Goal: Communication & Community: Answer question/provide support

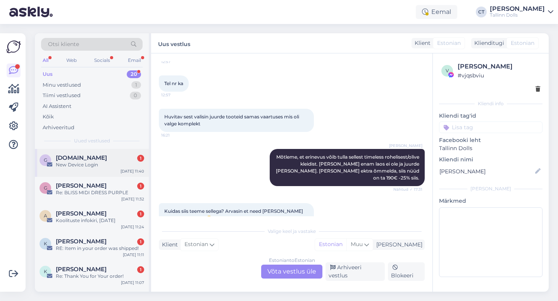
click at [83, 159] on span "[DOMAIN_NAME]" at bounding box center [81, 158] width 51 height 7
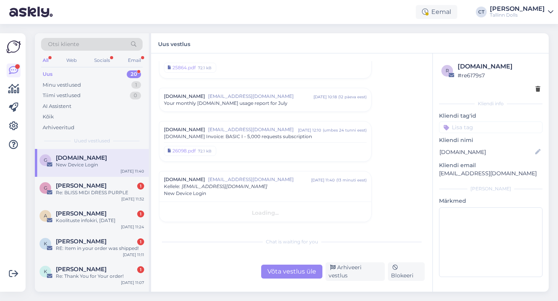
scroll to position [606, 0]
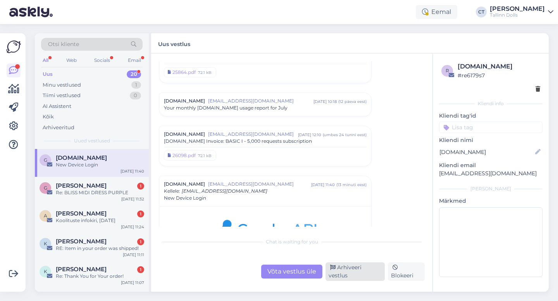
click at [365, 273] on div "Arhiveeri vestlus" at bounding box center [354, 272] width 59 height 19
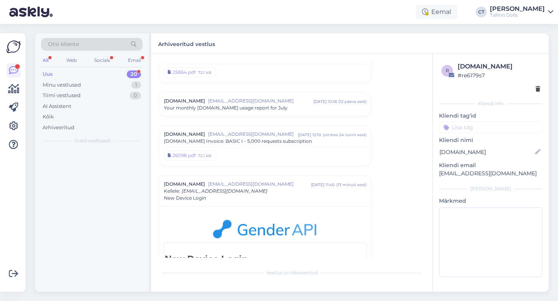
scroll to position [720, 0]
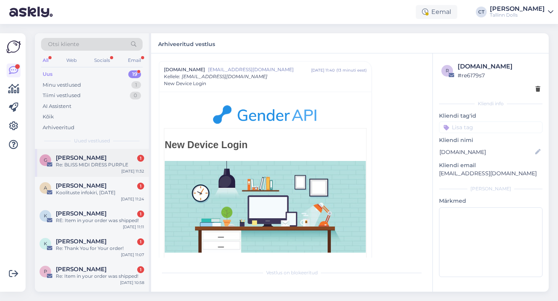
click at [133, 165] on div "Re: BLISS MIDI DRESS PURPLE" at bounding box center [100, 165] width 88 height 7
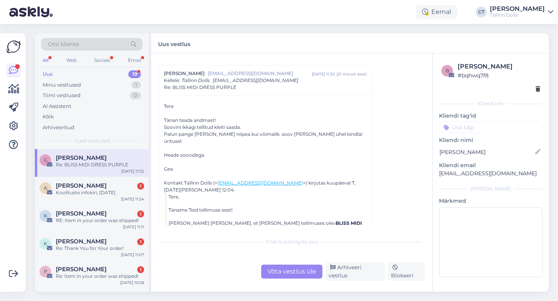
scroll to position [19, 0]
click at [294, 274] on div "Võta vestlus üle" at bounding box center [291, 272] width 61 height 14
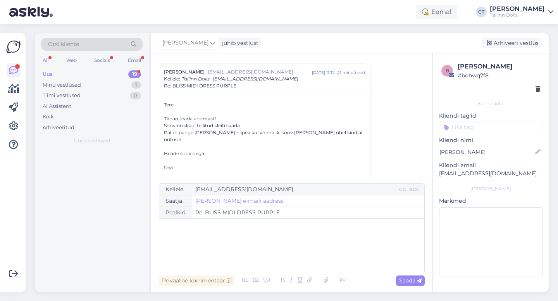
scroll to position [21, 0]
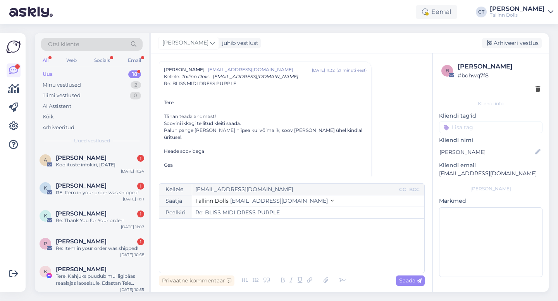
click at [297, 256] on div "﻿" at bounding box center [291, 246] width 257 height 46
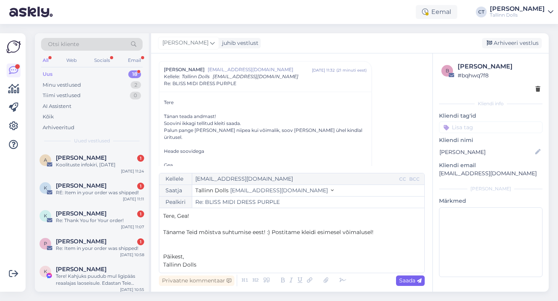
click at [414, 280] on span "Saada" at bounding box center [410, 280] width 22 height 7
type input "Re: Re: BLISS MIDI DRESS PURPLE"
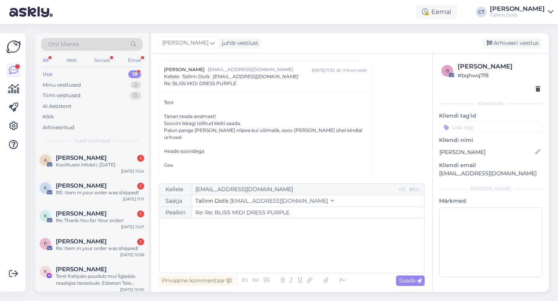
scroll to position [247, 0]
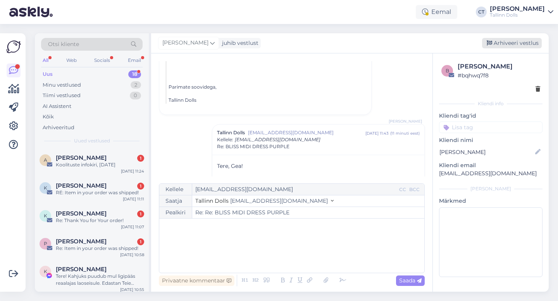
click at [530, 45] on div "Arhiveeri vestlus" at bounding box center [512, 43] width 60 height 10
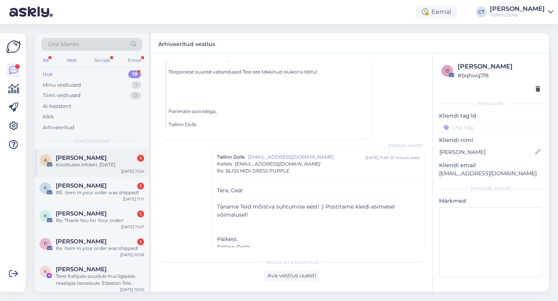
click at [103, 167] on div "Koolituste infokiri, [DATE]" at bounding box center [100, 165] width 88 height 7
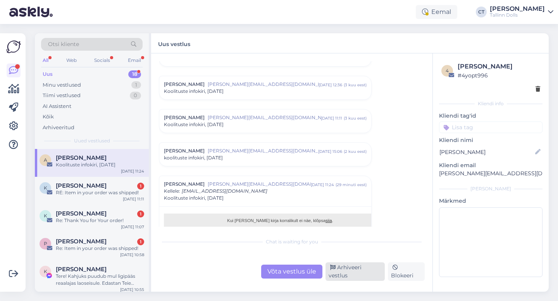
click at [347, 271] on div "Arhiveeri vestlus" at bounding box center [354, 272] width 59 height 19
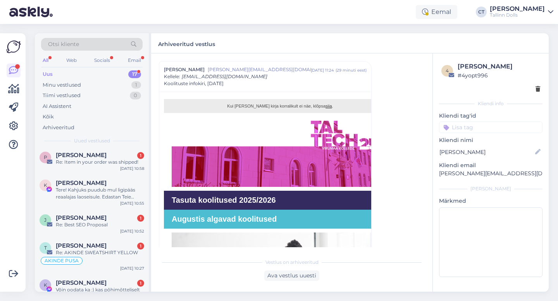
scroll to position [60, 0]
click at [105, 201] on div "K [PERSON_NAME] Tere! Kahjuks puudub mul ligipääs reaalajas laoseisule. Edastan…" at bounding box center [92, 190] width 114 height 35
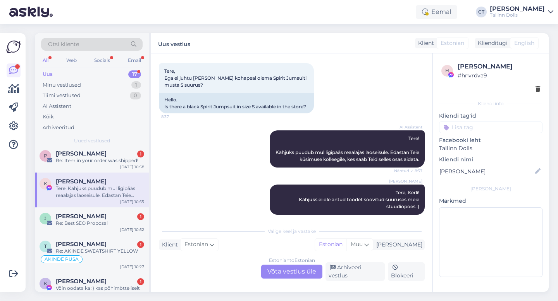
scroll to position [742, 0]
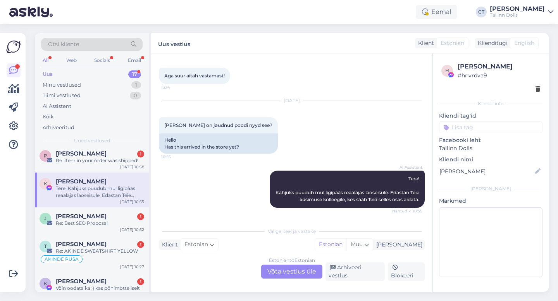
click at [291, 271] on div "Estonian to Estonian Võta vestlus üle" at bounding box center [291, 272] width 61 height 14
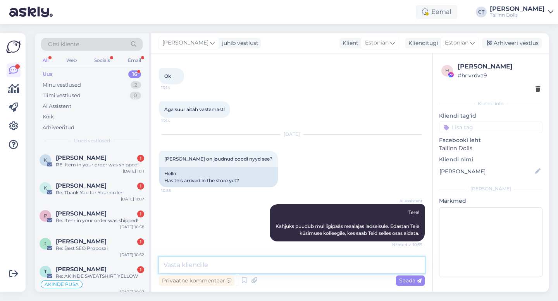
click at [295, 269] on textarea at bounding box center [292, 265] width 266 height 16
type textarea "Tere, kahjuks ei ole veel tooted valmis saanud."
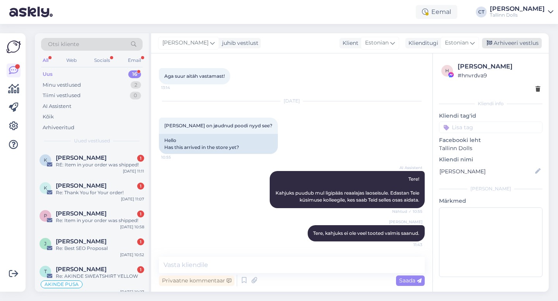
click at [509, 44] on div "Arhiveeri vestlus" at bounding box center [512, 43] width 60 height 10
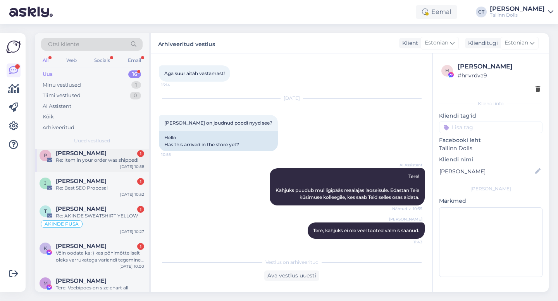
scroll to position [61, 0]
click at [112, 191] on div "Re: Best SEO Proposal" at bounding box center [100, 187] width 88 height 7
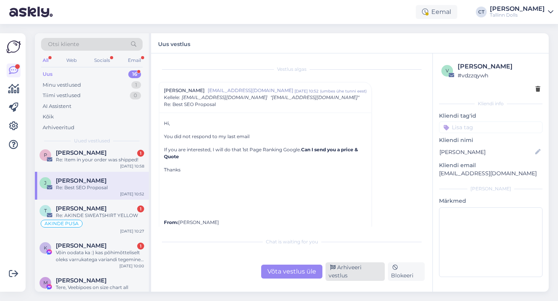
click at [354, 277] on div "Arhiveeri vestlus" at bounding box center [354, 272] width 59 height 19
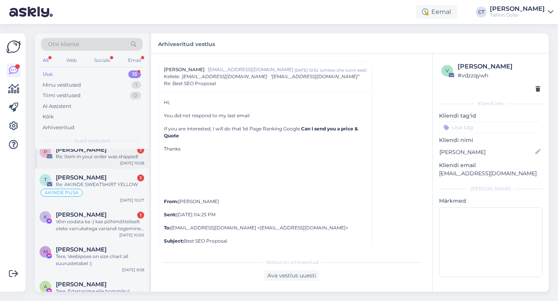
scroll to position [64, 0]
click at [108, 180] on div "[PERSON_NAME] 1" at bounding box center [100, 177] width 88 height 7
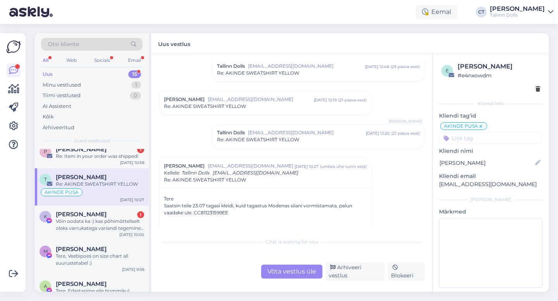
scroll to position [504, 0]
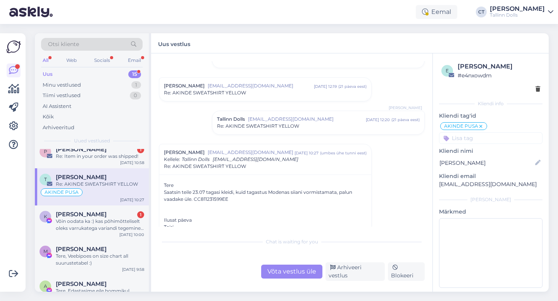
click at [481, 126] on icon at bounding box center [480, 127] width 5 height 6
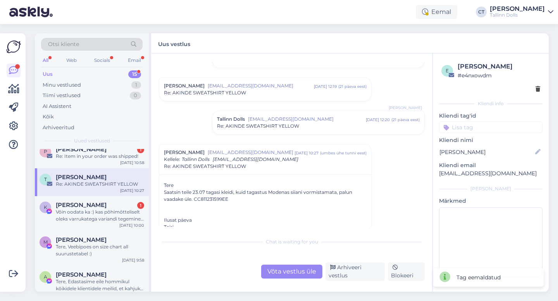
scroll to position [587, 0]
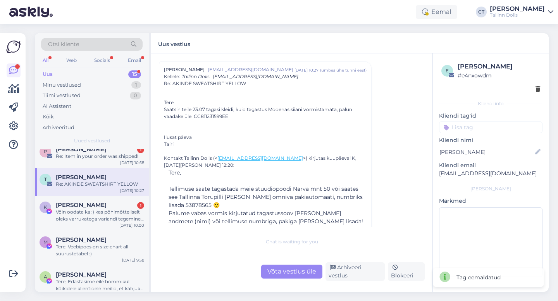
click at [281, 276] on div "Võta vestlus üle" at bounding box center [291, 272] width 61 height 14
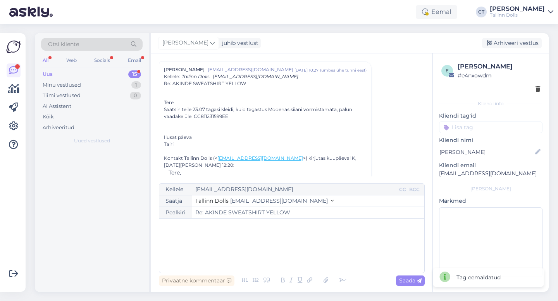
scroll to position [0, 0]
click at [287, 251] on div "﻿" at bounding box center [291, 246] width 257 height 46
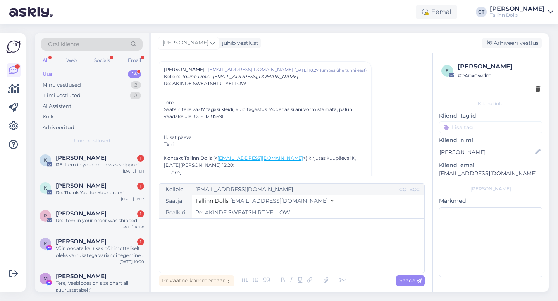
click at [230, 251] on div "﻿" at bounding box center [291, 246] width 257 height 46
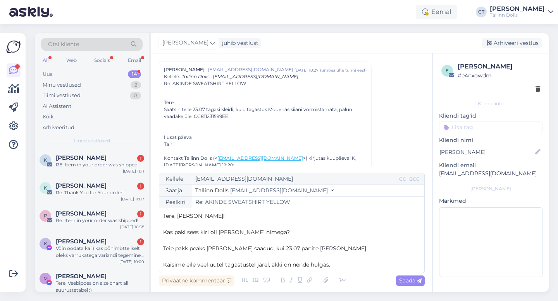
click at [263, 230] on p "Kas paki sees kiri oli [PERSON_NAME] nimega?" at bounding box center [291, 233] width 257 height 8
click at [336, 267] on p "Käisime eile veel uutel tagastustel järel, äkki on nende hulgas." at bounding box center [291, 265] width 257 height 8
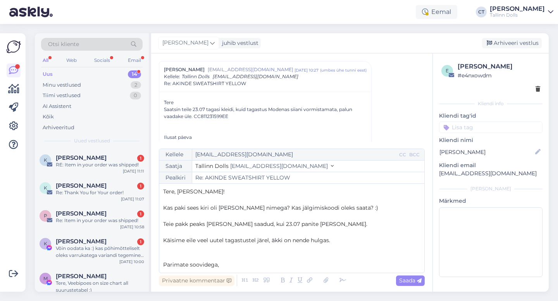
scroll to position [4, 0]
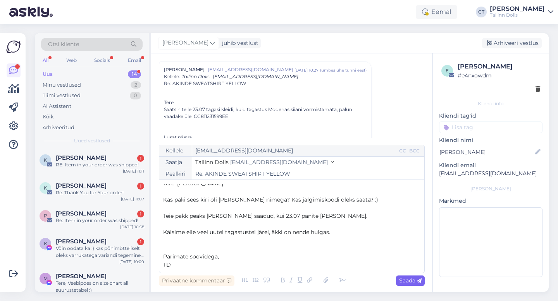
click at [412, 286] on div "Saada" at bounding box center [410, 281] width 29 height 10
type input "Re: Re: [PERSON_NAME] YELLOW"
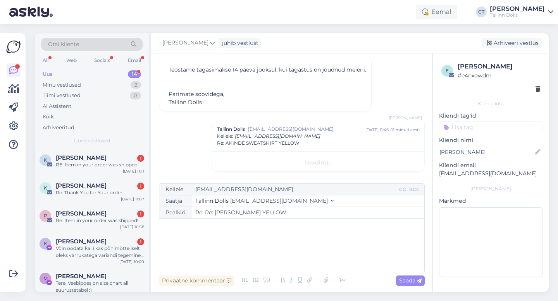
scroll to position [0, 0]
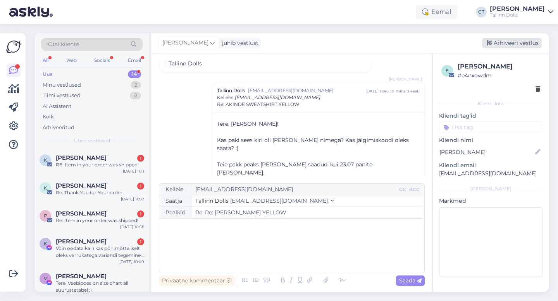
click at [522, 45] on div "Arhiveeri vestlus" at bounding box center [512, 43] width 60 height 10
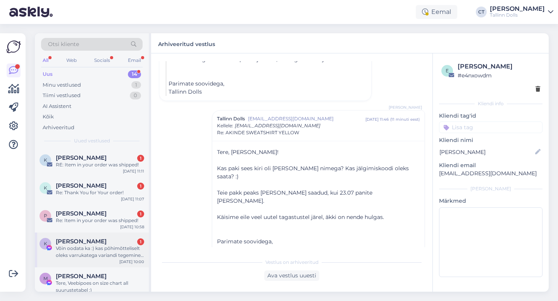
scroll to position [292, 0]
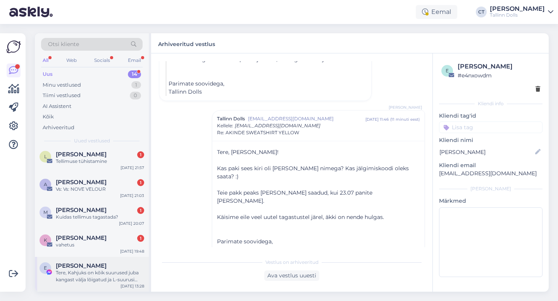
click at [89, 271] on div "Tere, Kahjuks on kõik suurused juba kangast välja lõigatud ja L-suurusi rohkem …" at bounding box center [100, 277] width 88 height 14
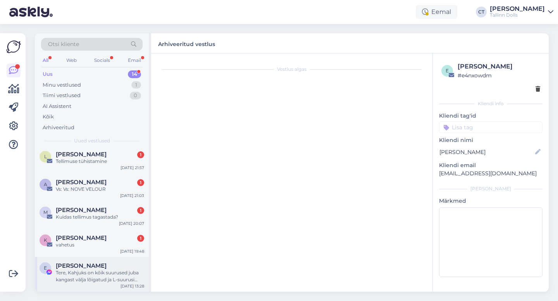
scroll to position [415, 0]
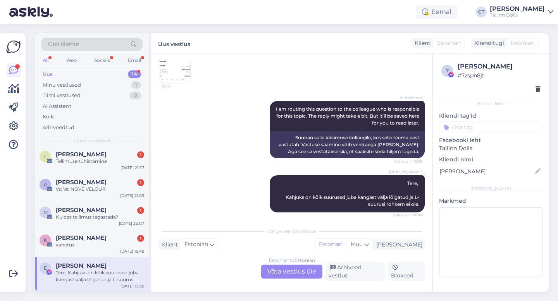
click at [347, 284] on div "Vestlus algas [DATE] tere kas seda tuleb juurde ? 17:30 17:31 [DATE] [PERSON_NA…" at bounding box center [291, 172] width 281 height 239
click at [348, 277] on div "Arhiveeri vestlus" at bounding box center [354, 272] width 59 height 19
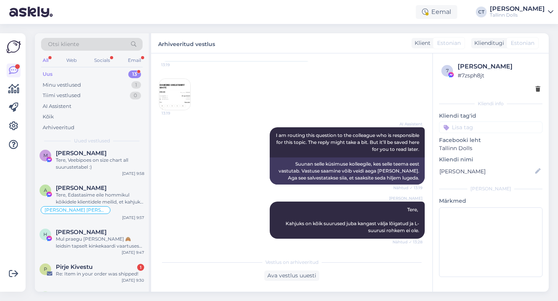
scroll to position [257, 0]
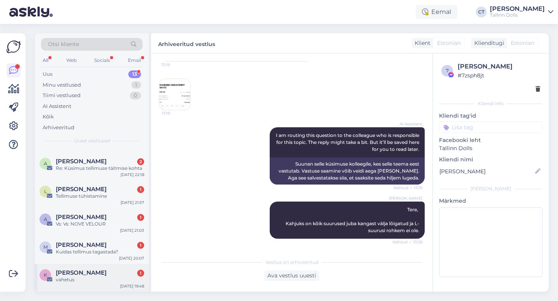
click at [90, 278] on div "vahetus" at bounding box center [100, 280] width 88 height 7
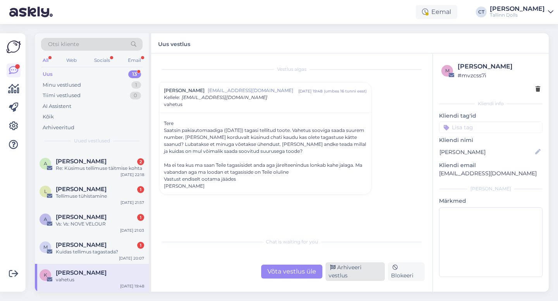
click at [325, 271] on div "Arhiveeri vestlus" at bounding box center [354, 272] width 59 height 19
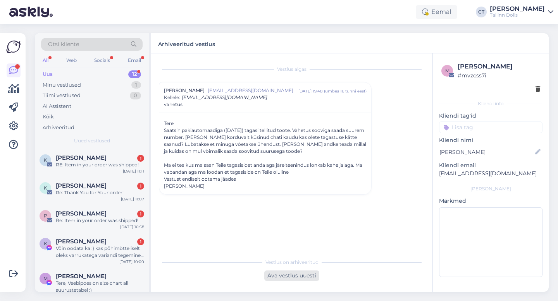
click at [306, 272] on div "Ava vestlus uuesti" at bounding box center [291, 276] width 55 height 10
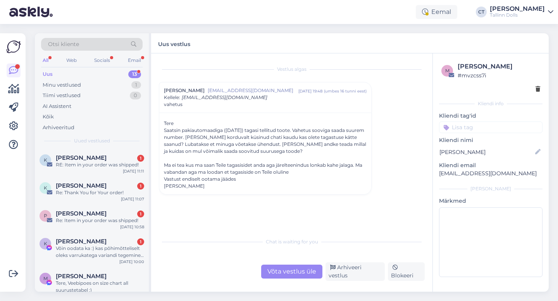
click at [303, 265] on div "Chat is waiting for you Võta vestlus üle Arhiveeri vestlus Blokeeri" at bounding box center [292, 257] width 266 height 47
click at [303, 273] on div "Võta vestlus üle" at bounding box center [291, 272] width 61 height 14
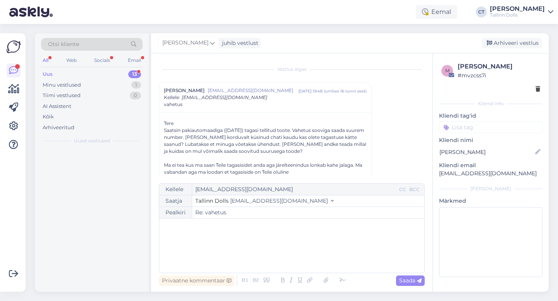
scroll to position [21, 0]
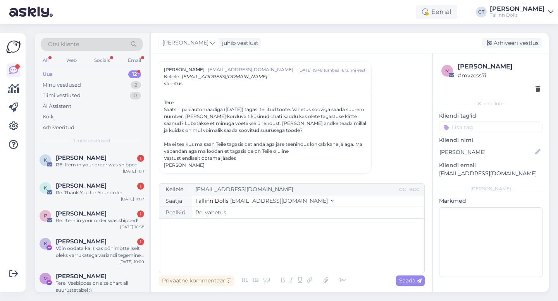
click at [306, 259] on div "﻿" at bounding box center [291, 246] width 257 height 46
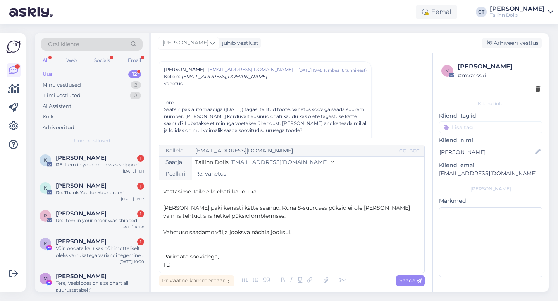
scroll to position [0, 0]
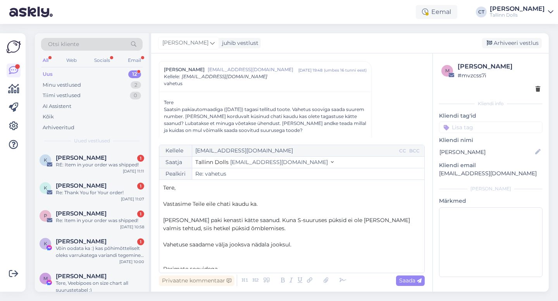
click at [278, 202] on p "Vastasime Teile eile chati kaudu ka." at bounding box center [291, 204] width 257 height 8
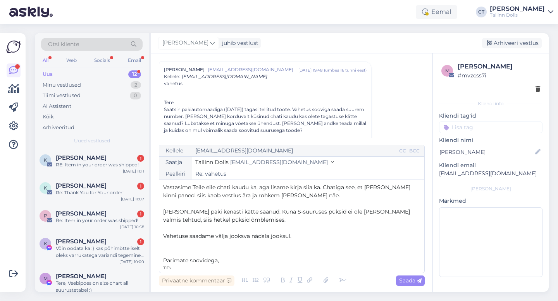
scroll to position [21, 0]
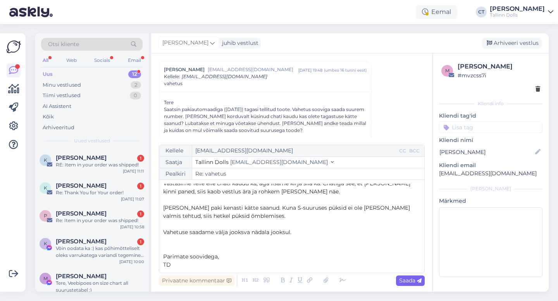
click at [407, 281] on span "Saada" at bounding box center [410, 280] width 22 height 7
type input "Re: vahetus"
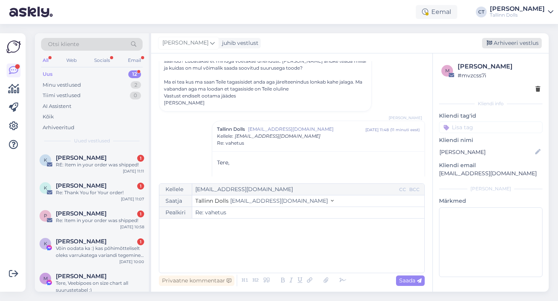
click at [515, 43] on div "Arhiveeri vestlus" at bounding box center [512, 43] width 60 height 10
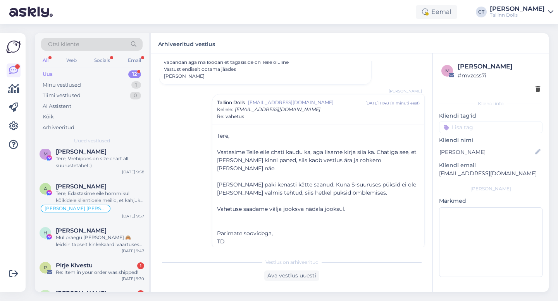
scroll to position [229, 0]
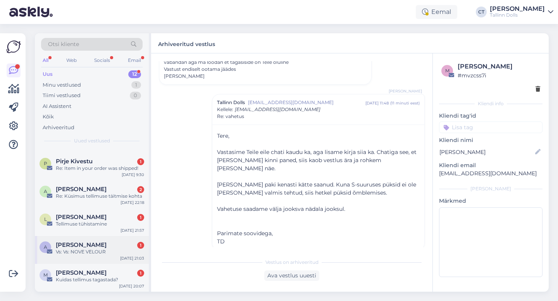
click at [95, 249] on div "Vs: Vs: NOVE VELOUR" at bounding box center [100, 252] width 88 height 7
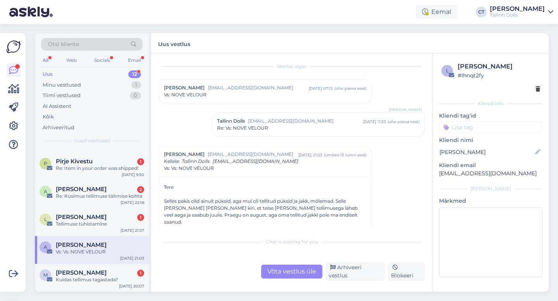
scroll to position [0, 0]
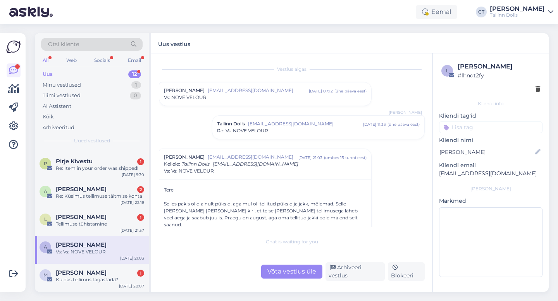
click at [253, 132] on span "Re: Vs: NOVE VELOUR" at bounding box center [242, 130] width 51 height 7
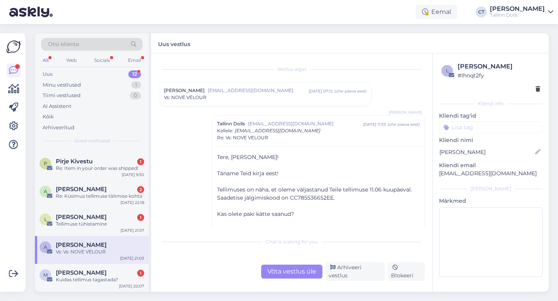
click at [255, 99] on div "Vs: NOVE VELOUR" at bounding box center [265, 97] width 203 height 7
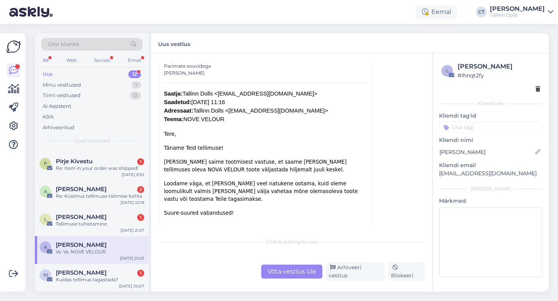
scroll to position [103, 0]
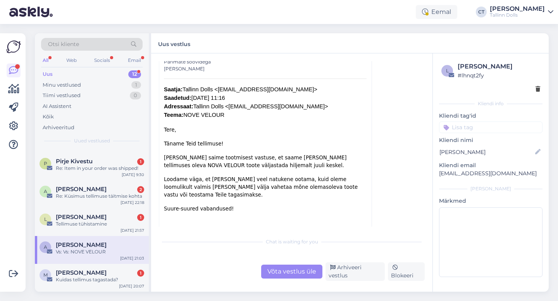
click at [294, 275] on div "Võta vestlus üle" at bounding box center [291, 272] width 61 height 14
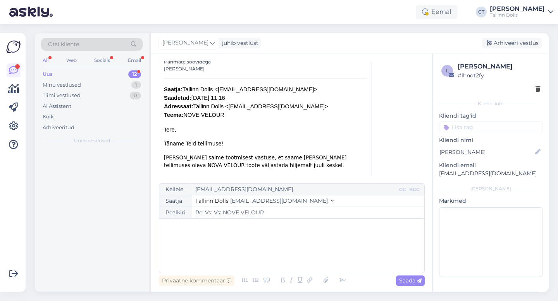
scroll to position [0, 0]
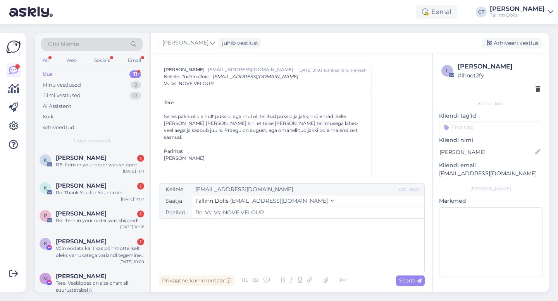
click at [299, 256] on div "﻿" at bounding box center [291, 246] width 257 height 46
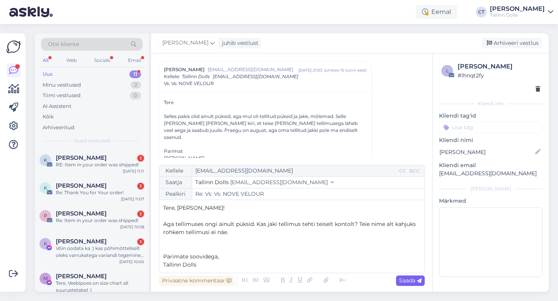
click at [404, 285] on div "Saada" at bounding box center [410, 281] width 29 height 10
type input "Re: Vs: Vs: NOVE VELOUR"
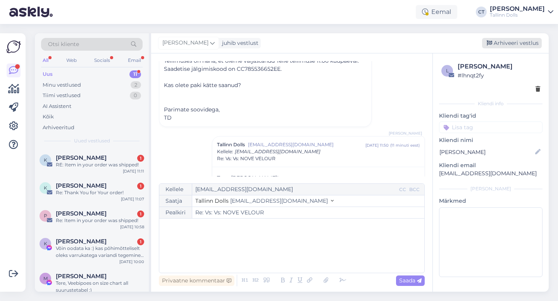
click at [514, 43] on div "Arhiveeri vestlus" at bounding box center [512, 43] width 60 height 10
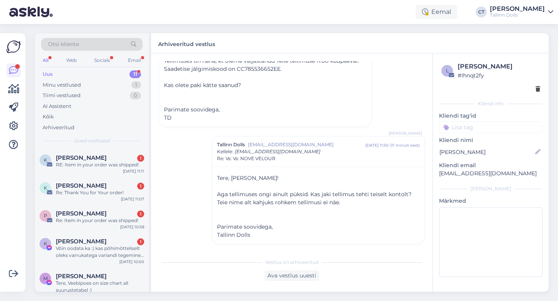
scroll to position [670, 0]
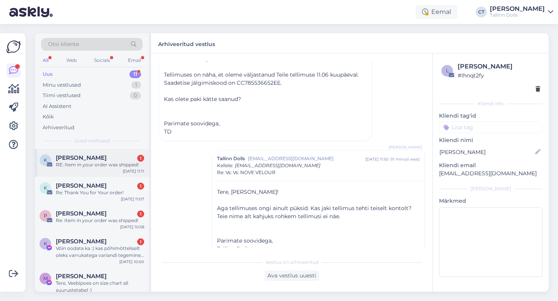
click at [119, 167] on div "RE: Item in your order was shipped!" at bounding box center [100, 165] width 88 height 7
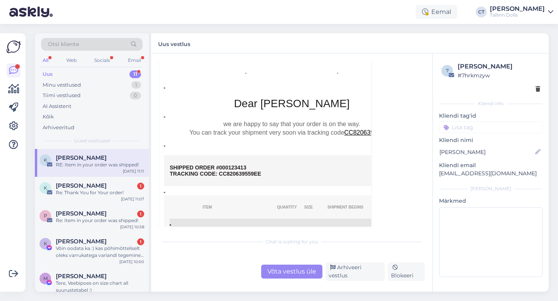
scroll to position [281, 0]
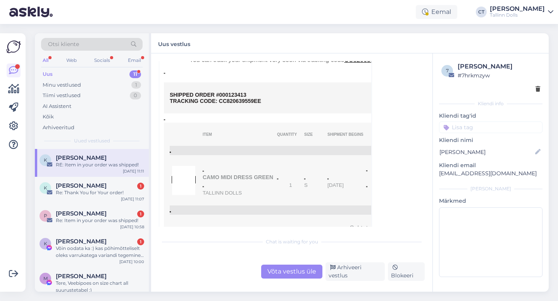
click at [300, 274] on div "Võta vestlus üle" at bounding box center [291, 272] width 61 height 14
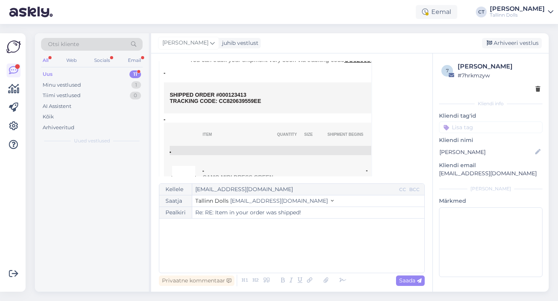
scroll to position [21, 0]
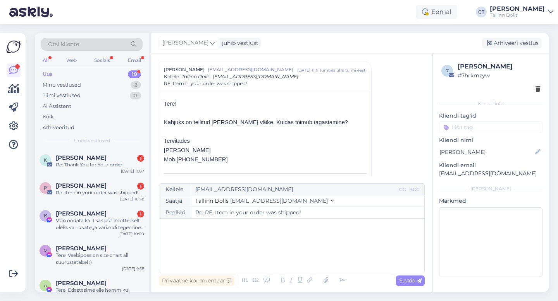
click at [298, 249] on div "﻿" at bounding box center [291, 246] width 257 height 46
click at [218, 258] on div "﻿" at bounding box center [291, 246] width 257 height 46
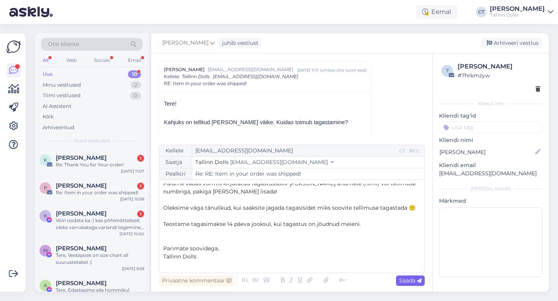
click at [407, 279] on span "Saada" at bounding box center [410, 280] width 22 height 7
type input "Re: Re: RE: Item in your order was shipped!"
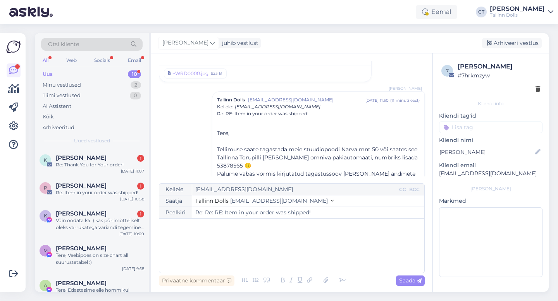
scroll to position [0, 0]
click at [519, 47] on div "Arhiveeri vestlus" at bounding box center [512, 43] width 60 height 10
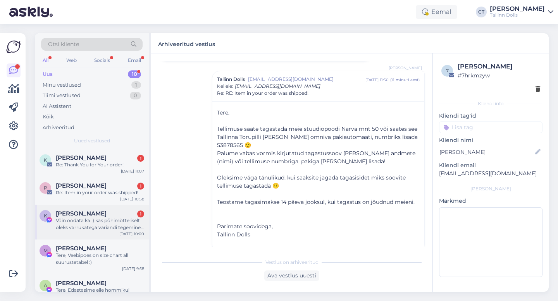
click at [70, 221] on div "Võin oodata ka :) kas põhimõtteliselt oleks varrukatega variandi tegemine mõeld…" at bounding box center [100, 224] width 88 height 14
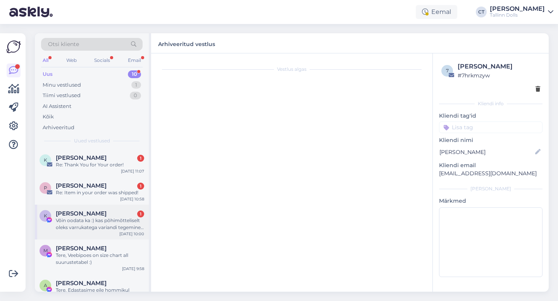
scroll to position [1175, 0]
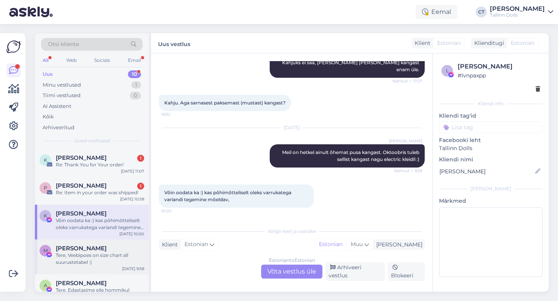
click at [89, 262] on div "Tere, Veebipoes on size chart all suurustetabel :)" at bounding box center [100, 259] width 88 height 14
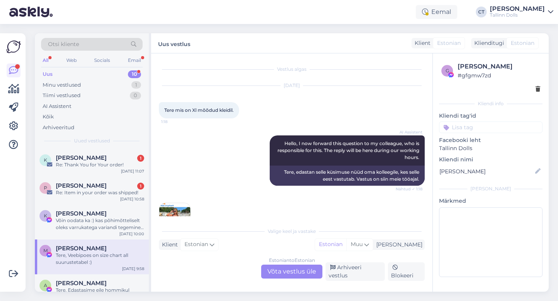
scroll to position [69, 0]
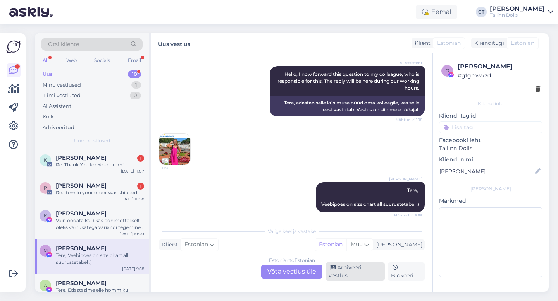
click at [359, 278] on div "Arhiveeri vestlus" at bounding box center [354, 272] width 59 height 19
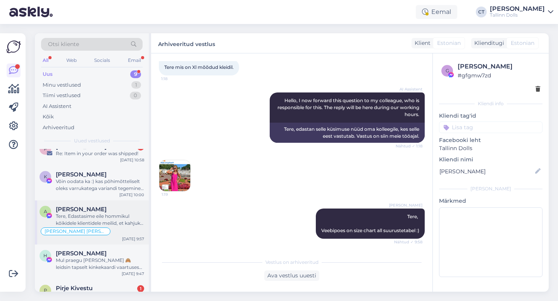
scroll to position [45, 0]
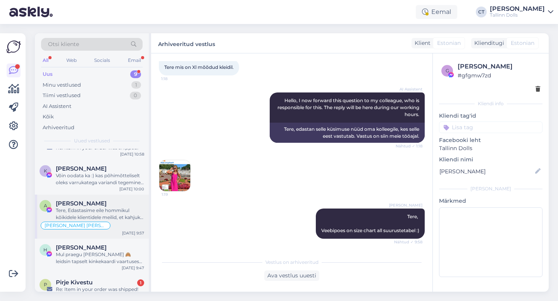
click at [107, 213] on div "Tere, Edastasime eile hommikul kõikidele klientidele meilid, et kahjuks [PERSON…" at bounding box center [100, 214] width 88 height 14
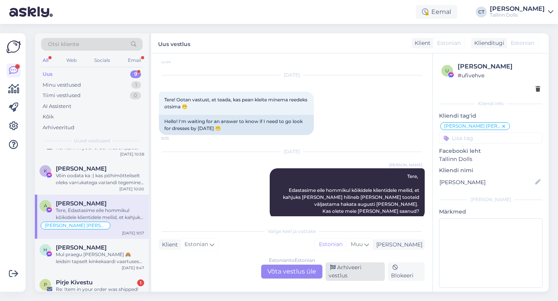
click at [366, 273] on div "Arhiveeri vestlus" at bounding box center [354, 272] width 59 height 19
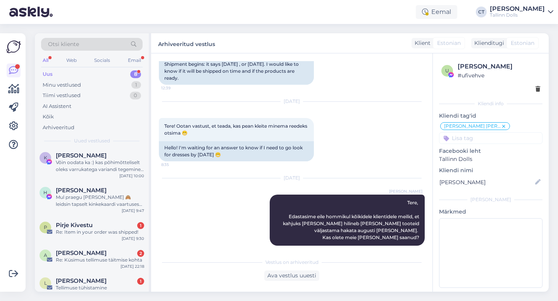
scroll to position [60, 0]
click at [100, 230] on div "Re: Item in your order was shipped!" at bounding box center [100, 230] width 88 height 7
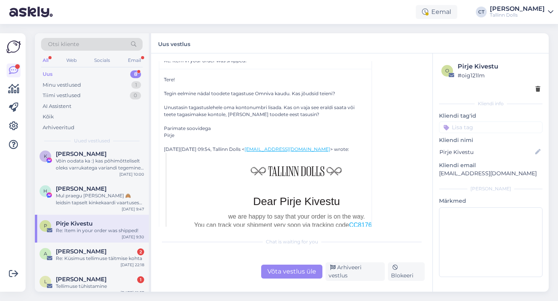
scroll to position [55, 0]
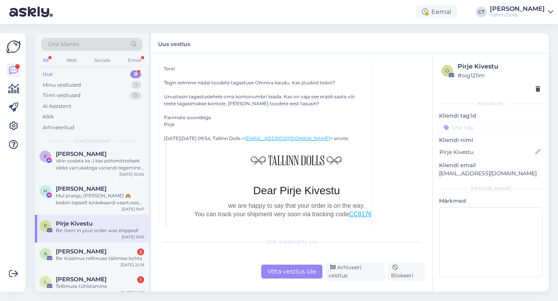
click at [285, 272] on div "Võta vestlus üle" at bounding box center [291, 272] width 61 height 14
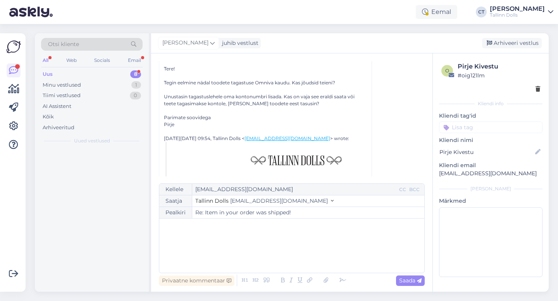
scroll to position [0, 0]
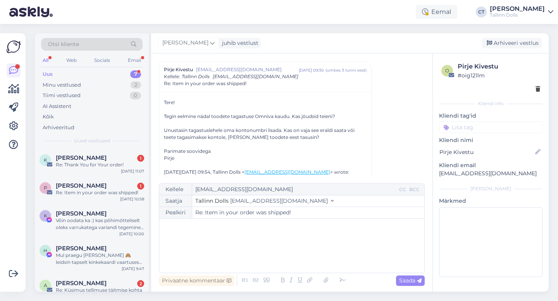
click at [302, 262] on div "﻿" at bounding box center [291, 246] width 257 height 46
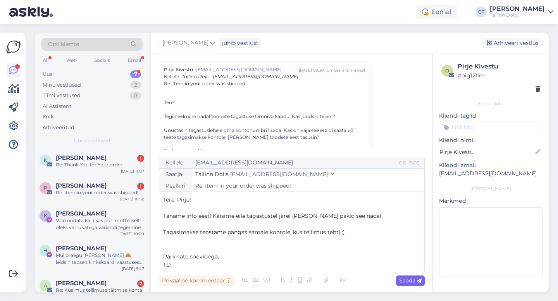
click at [405, 277] on div "Saada" at bounding box center [410, 281] width 29 height 10
type input "Re: Item in your order was shipped!"
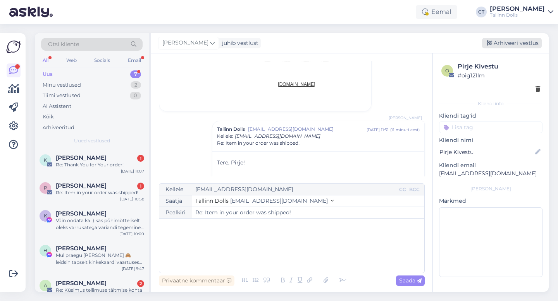
click at [531, 45] on div "Arhiveeri vestlus" at bounding box center [512, 43] width 60 height 10
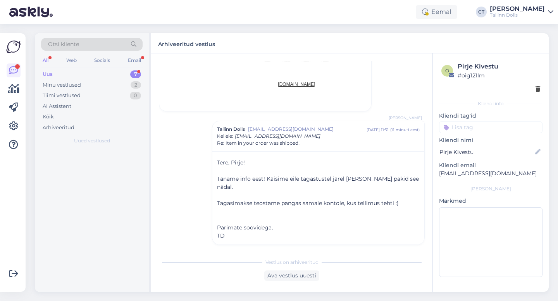
scroll to position [543, 0]
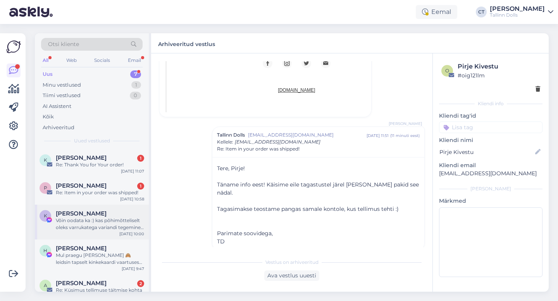
click at [80, 216] on span "[PERSON_NAME]" at bounding box center [81, 213] width 51 height 7
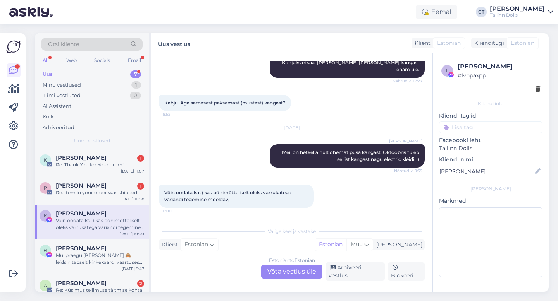
click at [296, 276] on div "Estonian to Estonian Võta vestlus üle" at bounding box center [291, 272] width 61 height 14
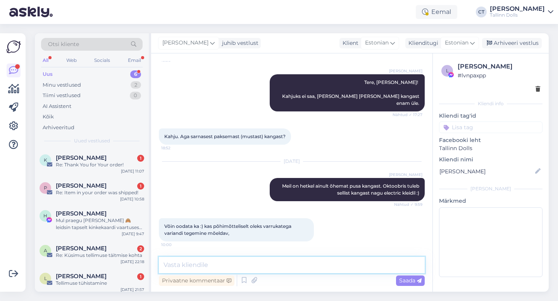
click at [309, 265] on textarea at bounding box center [292, 265] width 266 height 16
type textarea "T"
type textarea "S"
type textarea "K"
type textarea "Kas kleit on Teil olemas või ei ole veel?"
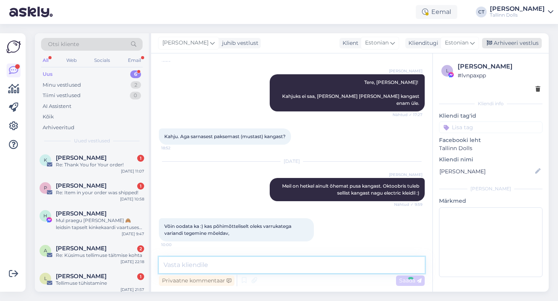
scroll to position [1179, 0]
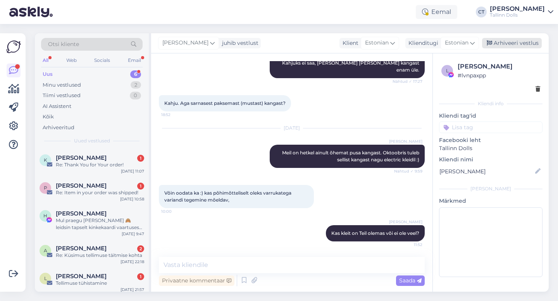
click at [513, 45] on div "Arhiveeri vestlus" at bounding box center [512, 43] width 60 height 10
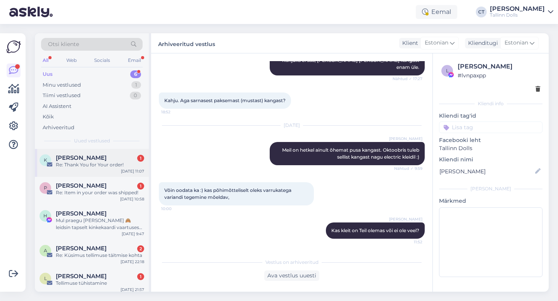
click at [108, 155] on div "[PERSON_NAME] 1" at bounding box center [100, 158] width 88 height 7
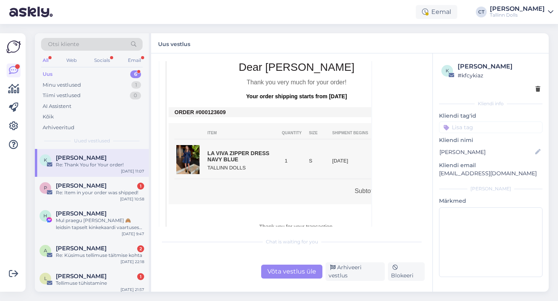
scroll to position [232, 0]
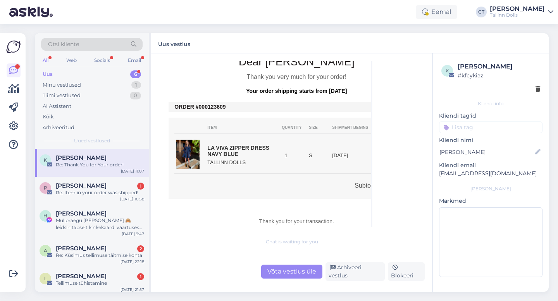
click at [293, 274] on div "Võta vestlus üle" at bounding box center [291, 272] width 61 height 14
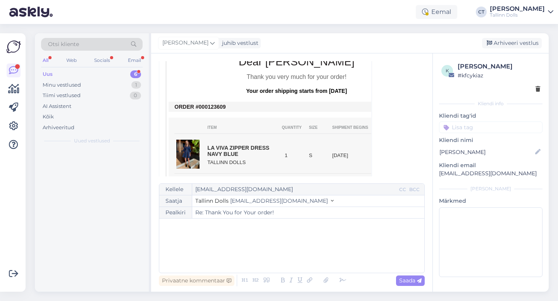
scroll to position [21, 0]
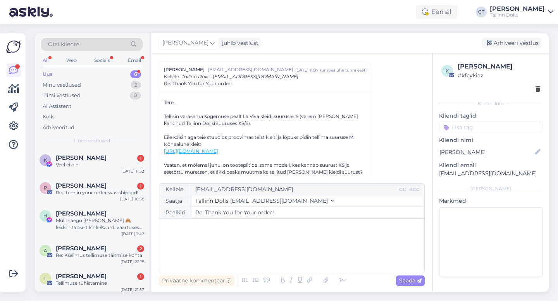
click at [296, 262] on div "﻿" at bounding box center [291, 246] width 257 height 46
click at [69, 161] on span "[PERSON_NAME]" at bounding box center [81, 158] width 51 height 7
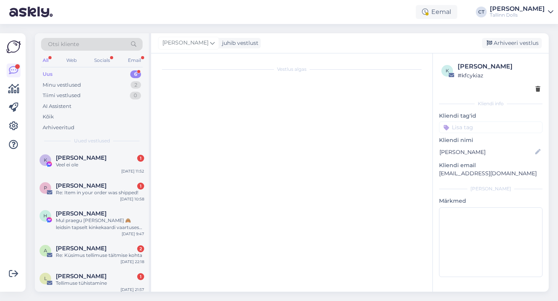
scroll to position [1241, 0]
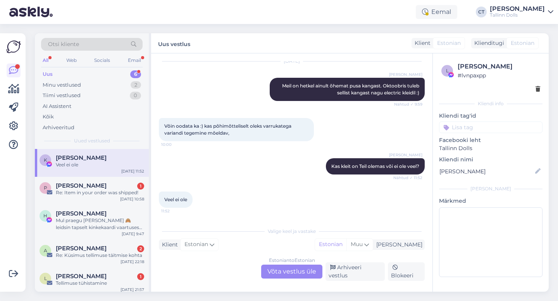
click at [303, 279] on div "Estonian to Estonian Võta vestlus üle" at bounding box center [291, 272] width 61 height 14
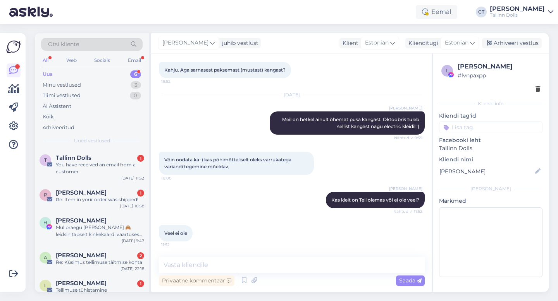
scroll to position [1212, 0]
click at [308, 261] on textarea at bounding box center [292, 265] width 266 height 16
type textarea "s"
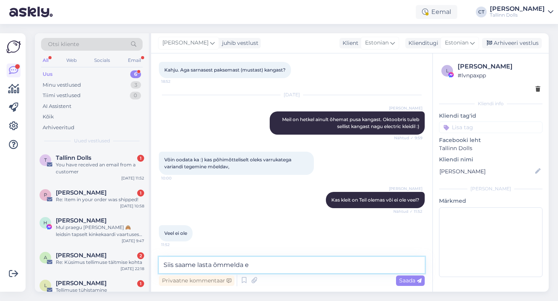
scroll to position [1246, 0]
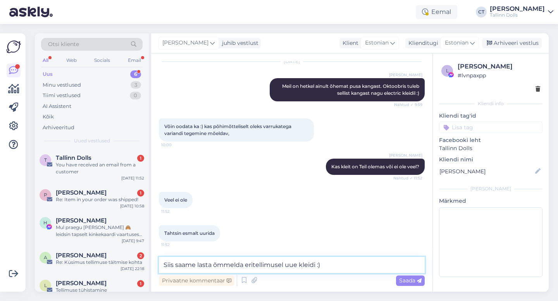
type textarea "Siis saame lasta õmmelda eritellimusel uue kleidi :)"
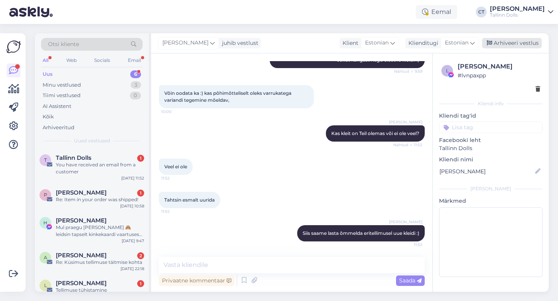
click at [518, 46] on div "Arhiveeri vestlus" at bounding box center [512, 43] width 60 height 10
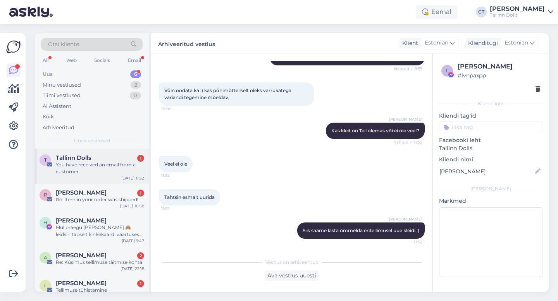
click at [102, 169] on div "You have received an email from a customer" at bounding box center [100, 169] width 88 height 14
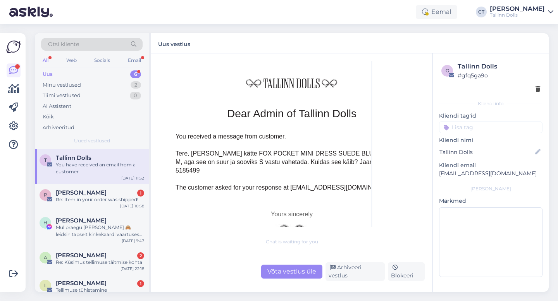
scroll to position [3415, 0]
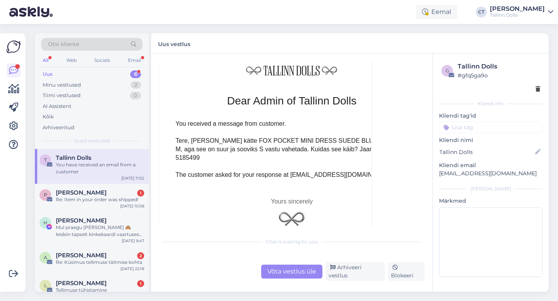
click at [297, 277] on div "Võta vestlus üle" at bounding box center [291, 272] width 61 height 14
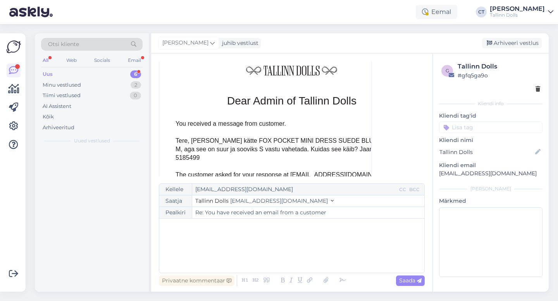
scroll to position [3368, 0]
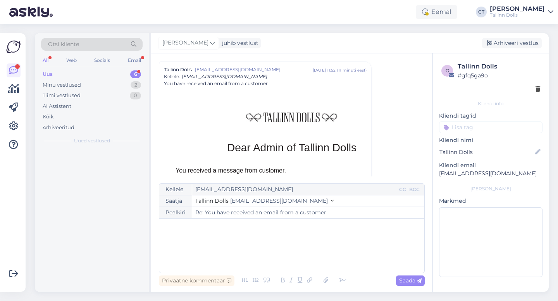
type input "Re: You have received an email from a customer"
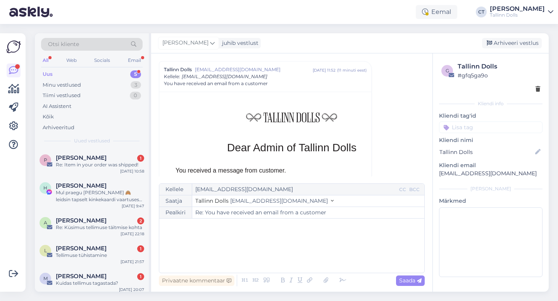
click at [297, 256] on div "﻿" at bounding box center [291, 246] width 257 height 46
click at [515, 43] on div "Arhiveeri vestlus" at bounding box center [512, 43] width 60 height 10
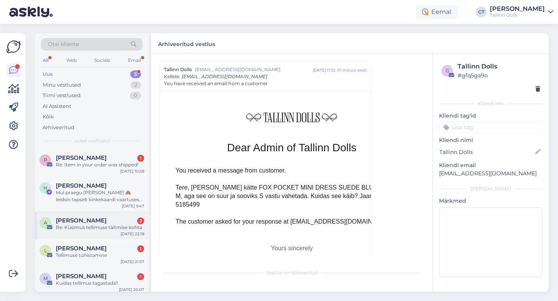
scroll to position [3, 0]
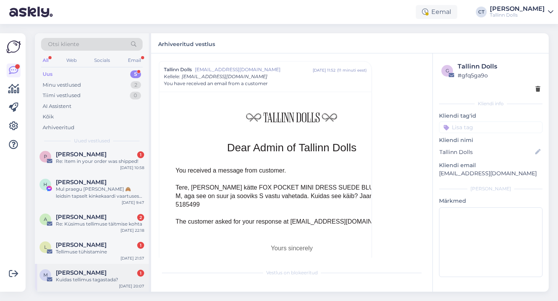
click at [118, 264] on div "M Mai Sirkas 1 Kuidas tellimus tagastada? [DATE] 20:07" at bounding box center [92, 278] width 114 height 28
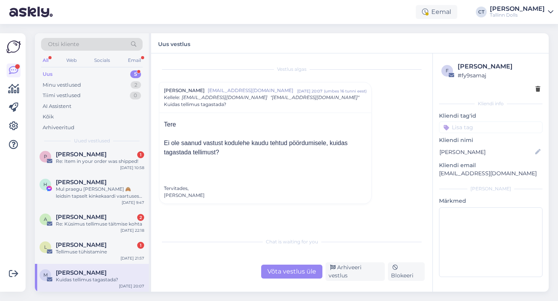
click at [280, 271] on div "Võta vestlus üle" at bounding box center [291, 272] width 61 height 14
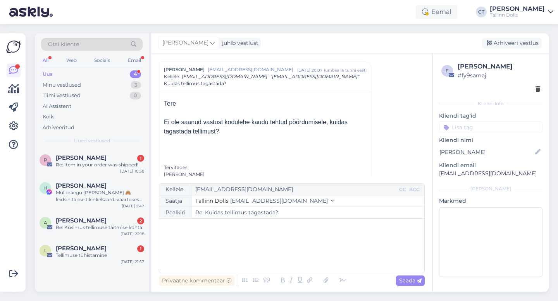
click at [282, 251] on div "﻿" at bounding box center [291, 246] width 257 height 46
click at [201, 255] on div "﻿" at bounding box center [291, 246] width 257 height 46
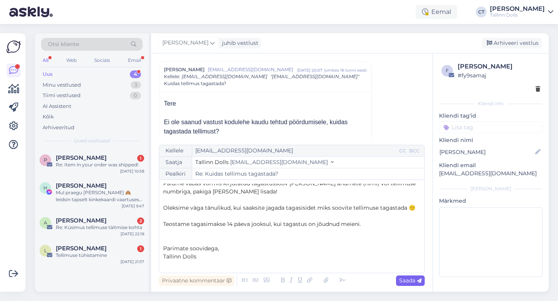
click at [415, 282] on span "Saada" at bounding box center [410, 280] width 22 height 7
type input "Re: Kuidas tellimus tagastada?"
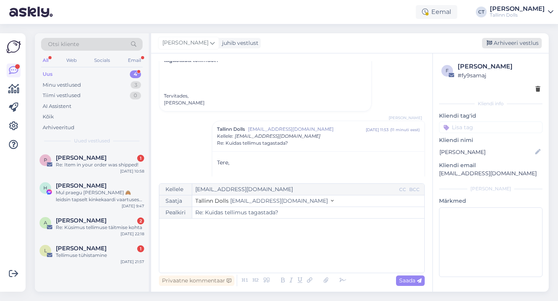
click at [513, 47] on div "Arhiveeri vestlus" at bounding box center [512, 43] width 60 height 10
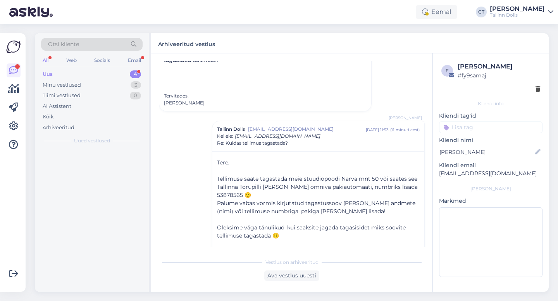
scroll to position [152, 0]
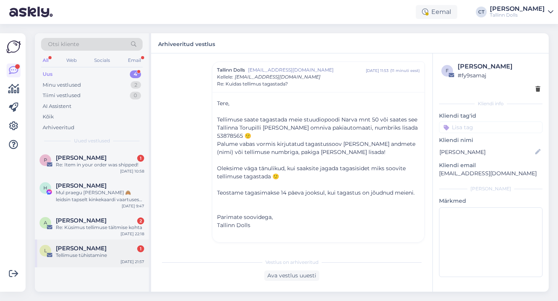
click at [98, 261] on div "L [PERSON_NAME] 1 Tellimuse tühistamine [DATE] 21:57" at bounding box center [92, 254] width 114 height 28
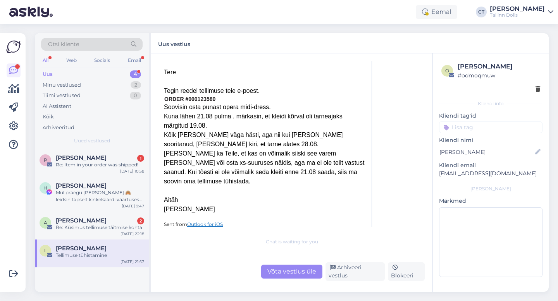
scroll to position [54, 0]
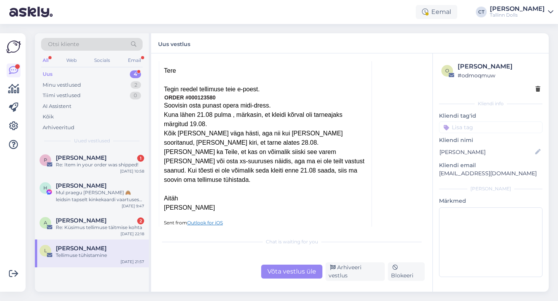
click at [292, 277] on div "Võta vestlus üle" at bounding box center [291, 272] width 61 height 14
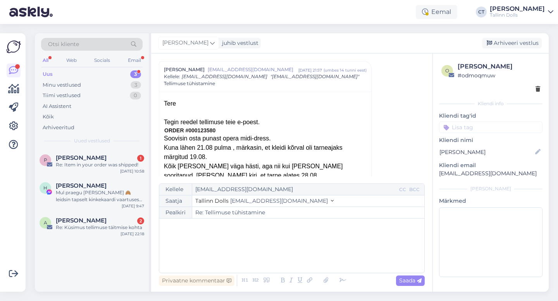
click at [297, 266] on div "﻿" at bounding box center [291, 246] width 257 height 46
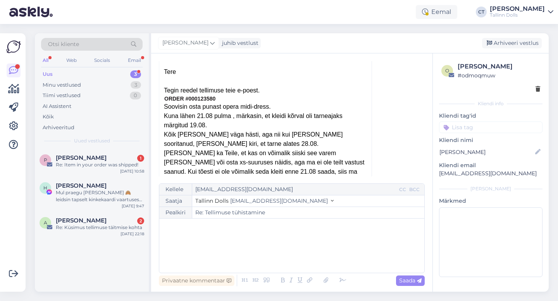
scroll to position [60, 0]
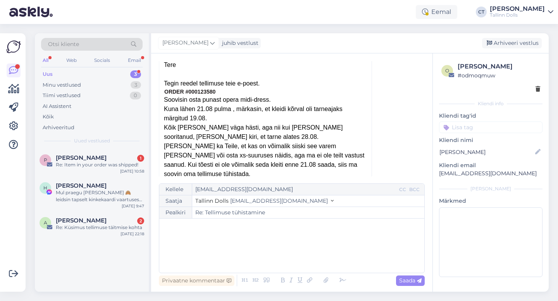
click at [295, 241] on div "﻿" at bounding box center [291, 246] width 257 height 46
click at [96, 225] on div "Re: Küsimus tellimuse täitmise kohta" at bounding box center [100, 227] width 88 height 7
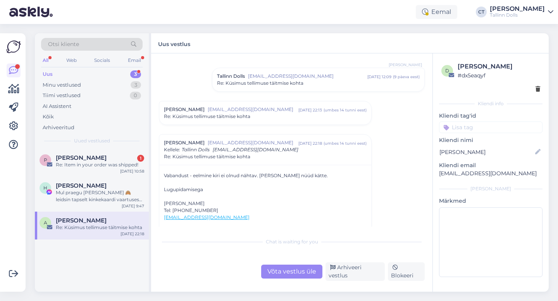
scroll to position [69, 0]
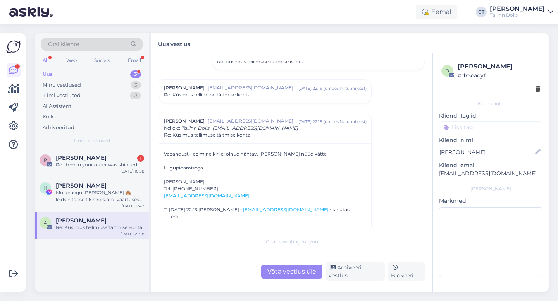
click at [276, 96] on div "Re: Küsimus tellimuse täitmise kohta" at bounding box center [265, 94] width 203 height 7
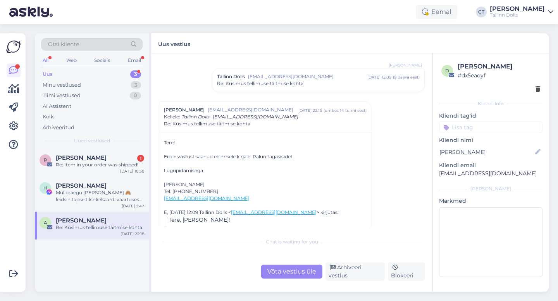
click at [304, 82] on div "Re: Küsimus tellimuse täitmise kohta" at bounding box center [318, 83] width 203 height 7
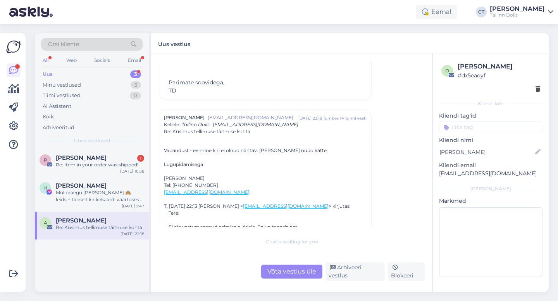
scroll to position [402, 0]
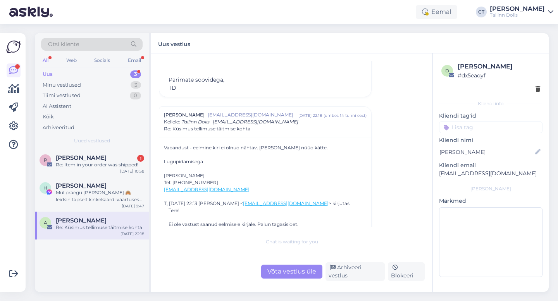
click at [289, 273] on div "Võta vestlus üle" at bounding box center [291, 272] width 61 height 14
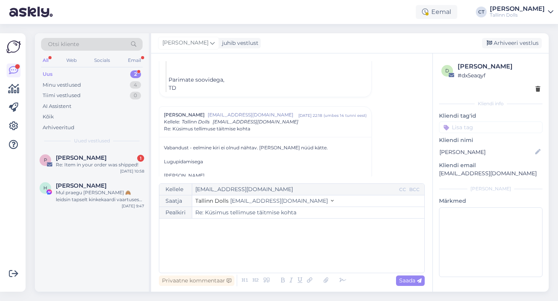
scroll to position [447, 0]
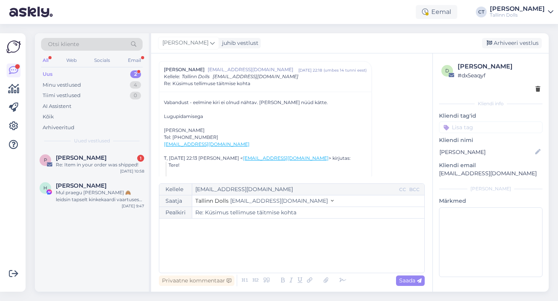
click at [297, 261] on div "﻿" at bounding box center [291, 246] width 257 height 46
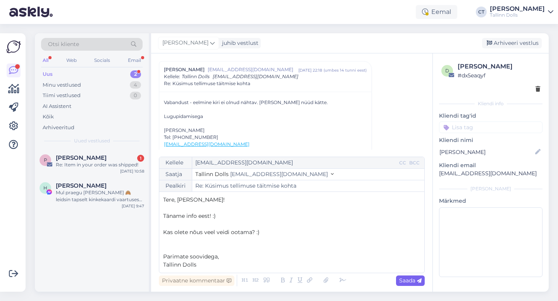
click at [412, 278] on span "Saada" at bounding box center [410, 280] width 22 height 7
type input "Re: Re: Küsimus tellimuse täitmise kohta"
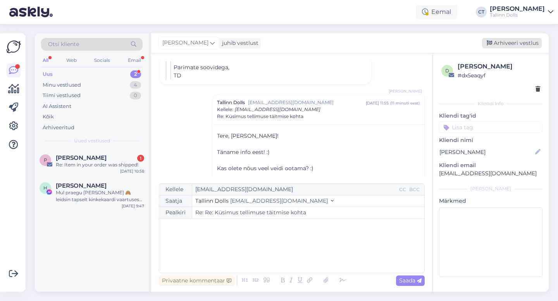
click at [530, 41] on div "Arhiveeri vestlus" at bounding box center [512, 43] width 60 height 10
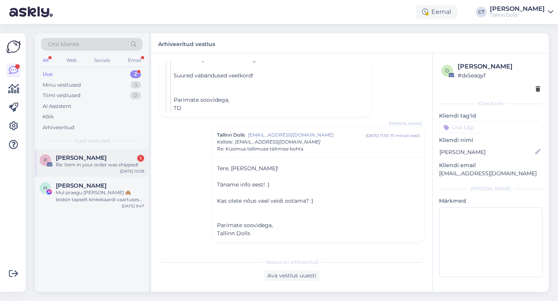
click at [91, 173] on div "P Piret Tillart 1 Re: Item in your order was shipped! [DATE] 10:58" at bounding box center [92, 163] width 114 height 28
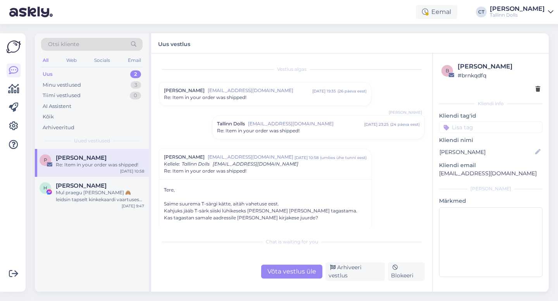
scroll to position [60, 0]
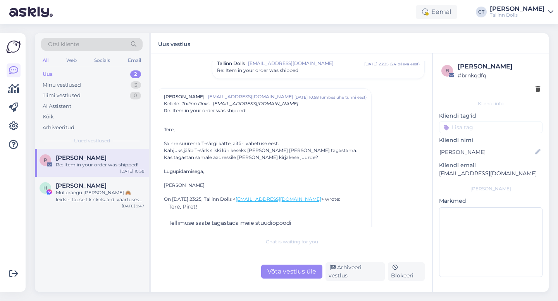
click at [286, 283] on div "Vestlus algas Piret Tillart [EMAIL_ADDRESS][DOMAIN_NAME] [DATE] 19:35 ( 26 päev…" at bounding box center [291, 172] width 281 height 239
click at [286, 272] on div "Võta vestlus üle" at bounding box center [291, 272] width 61 height 14
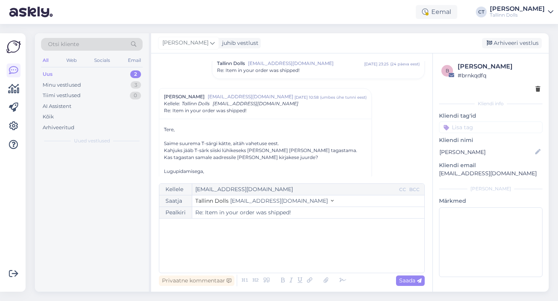
scroll to position [88, 0]
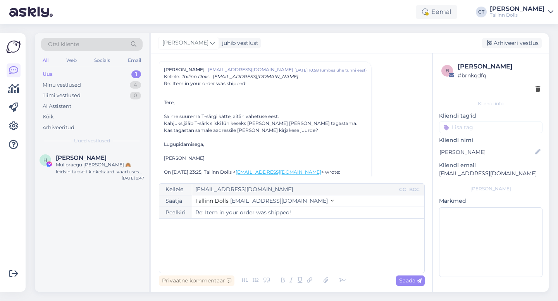
click at [292, 247] on div "﻿" at bounding box center [291, 246] width 257 height 46
click at [203, 241] on div "[URL][DOMAIN_NAME]" at bounding box center [291, 246] width 257 height 46
click at [200, 251] on div "﻿" at bounding box center [291, 246] width 257 height 46
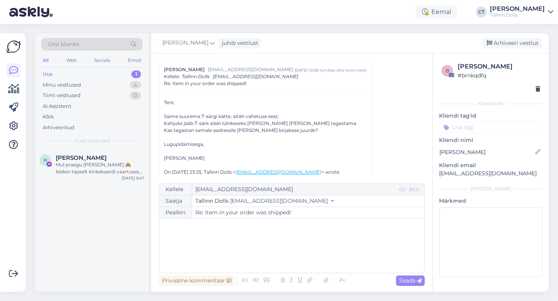
scroll to position [37, 0]
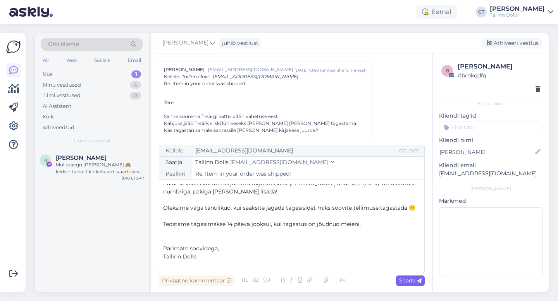
click at [412, 279] on span "Saada" at bounding box center [410, 280] width 22 height 7
type input "Re: Item in your order was shipped!"
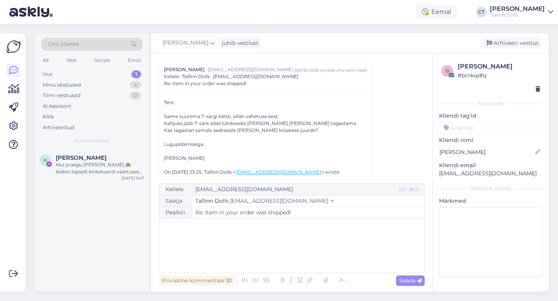
scroll to position [0, 0]
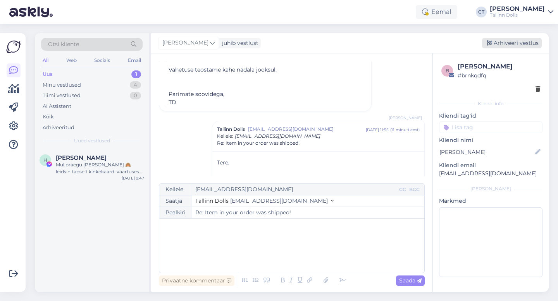
click at [512, 44] on div "Arhiveeri vestlus" at bounding box center [512, 43] width 60 height 10
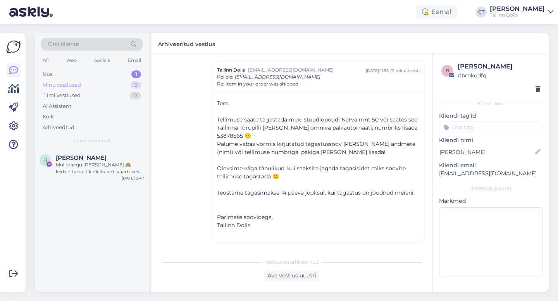
click at [80, 83] on div "Minu vestlused" at bounding box center [62, 85] width 38 height 8
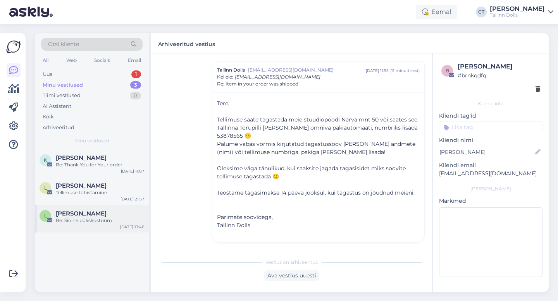
click at [88, 216] on div "[PERSON_NAME]" at bounding box center [100, 213] width 88 height 7
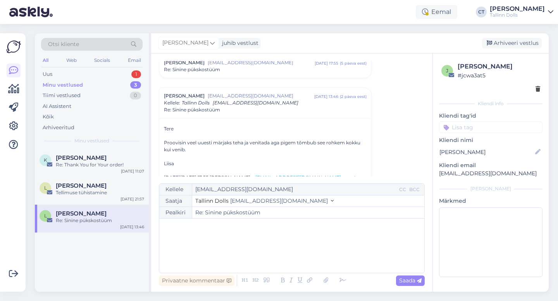
scroll to position [100, 0]
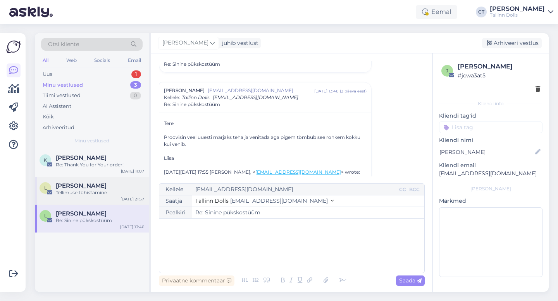
click at [93, 200] on div "L [PERSON_NAME] Tellimuse tühistamine [DATE] 21:57" at bounding box center [92, 191] width 114 height 28
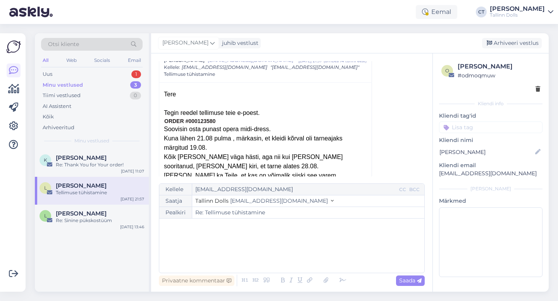
scroll to position [37, 0]
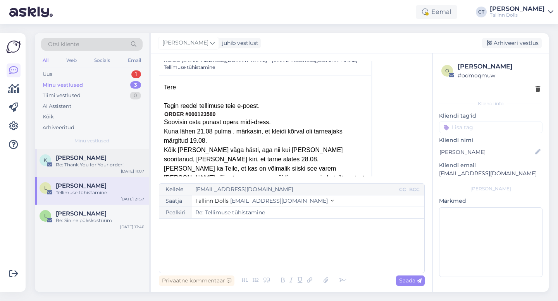
click at [86, 160] on span "[PERSON_NAME]" at bounding box center [81, 158] width 51 height 7
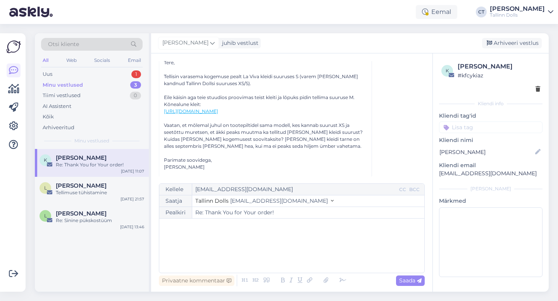
scroll to position [89, 0]
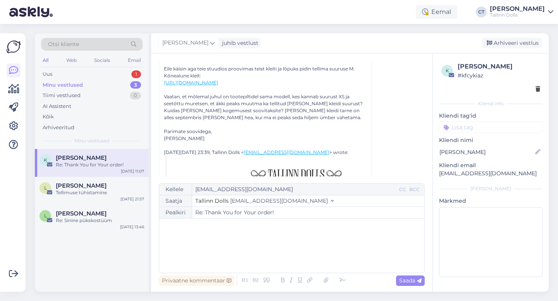
click at [233, 230] on p "﻿" at bounding box center [291, 227] width 257 height 8
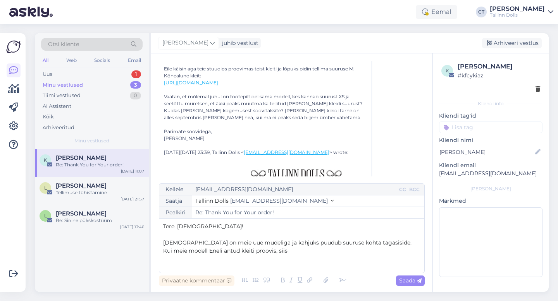
click at [369, 247] on p "Kui meie modell Eneli antud kleiti proovis, siis" at bounding box center [291, 251] width 257 height 8
click at [370, 244] on p "[DEMOGRAPHIC_DATA] on meie uue mudeliga ja kahjuks puudub suuruse kohta tagasis…" at bounding box center [291, 243] width 257 height 8
click at [321, 255] on p "Kui meie modell Eneli antud kleiti proovis, siis" at bounding box center [291, 259] width 257 height 8
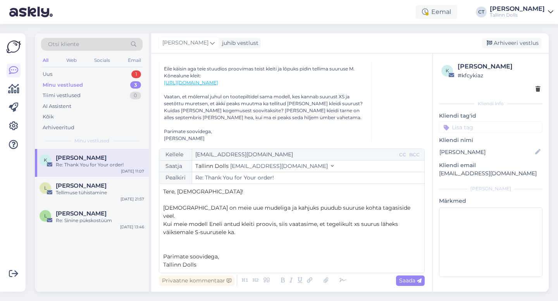
click at [333, 215] on span "[DEMOGRAPHIC_DATA] on meie uue mudeliga ja kahjuks puudub suuruse kohta tagasis…" at bounding box center [287, 211] width 249 height 15
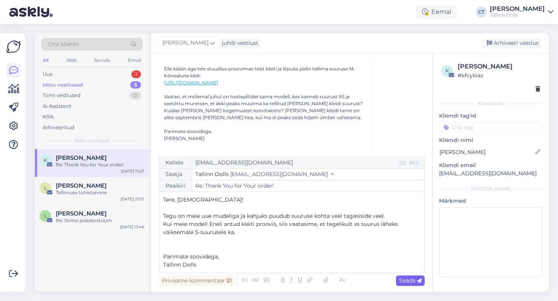
click at [405, 277] on span "Saada" at bounding box center [410, 280] width 22 height 7
type input "Re: Thank You for Your order!"
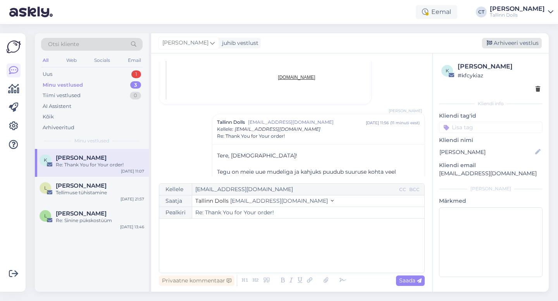
click at [510, 47] on div "Arhiveeri vestlus" at bounding box center [512, 43] width 60 height 10
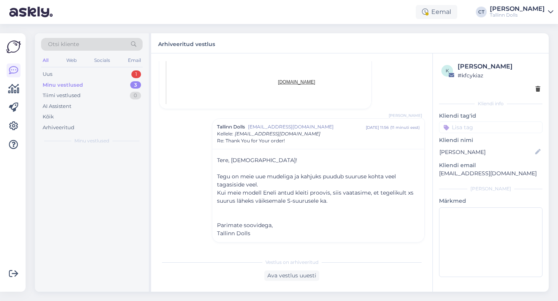
scroll to position [516, 0]
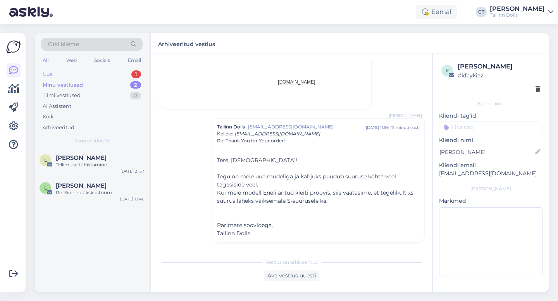
click at [65, 76] on div "Uus 1" at bounding box center [91, 74] width 101 height 11
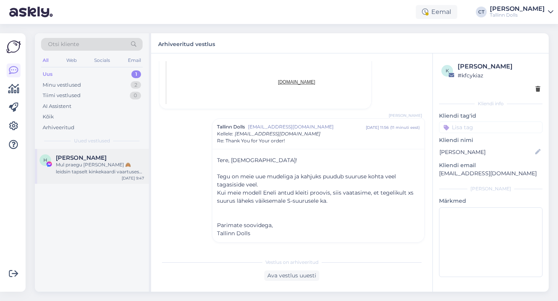
click at [88, 167] on div "Mul praegu [PERSON_NAME] 🙈 leidsin tapselt kinkekaardi vaartuses tooted endale …" at bounding box center [100, 169] width 88 height 14
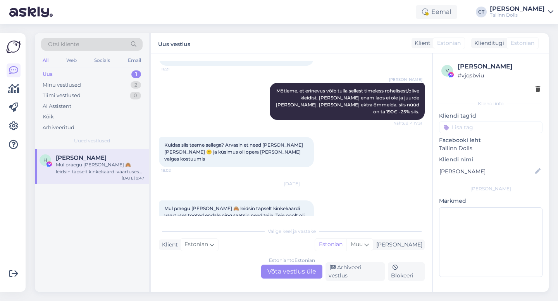
scroll to position [1145, 0]
